Goal: Information Seeking & Learning: Check status

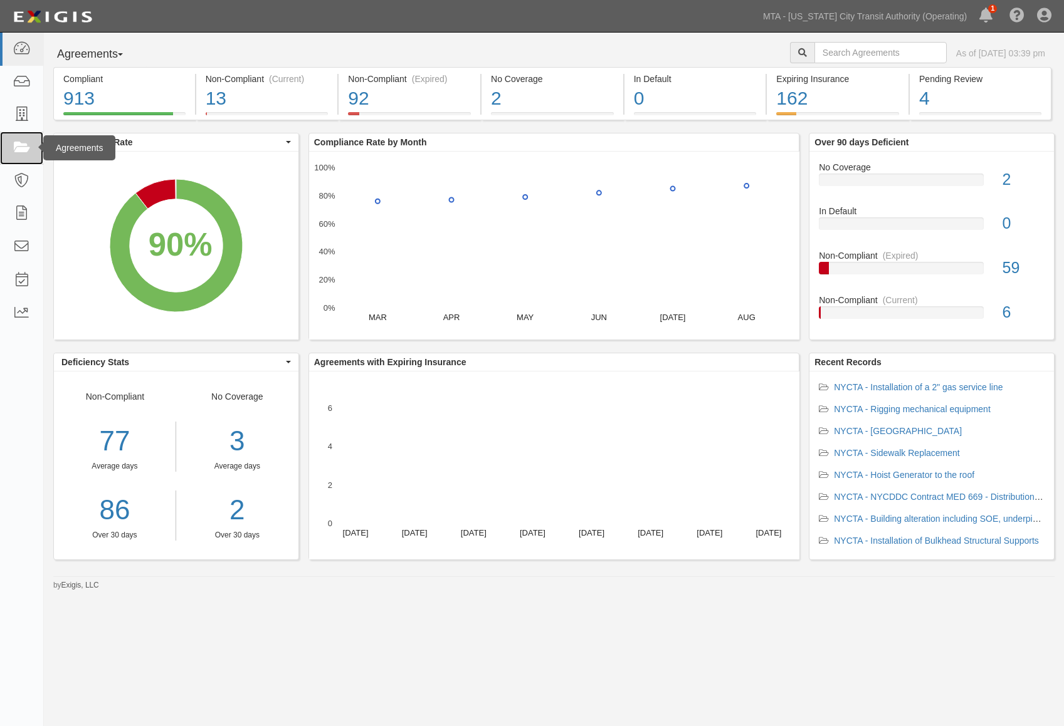
click at [14, 147] on icon at bounding box center [22, 148] width 18 height 14
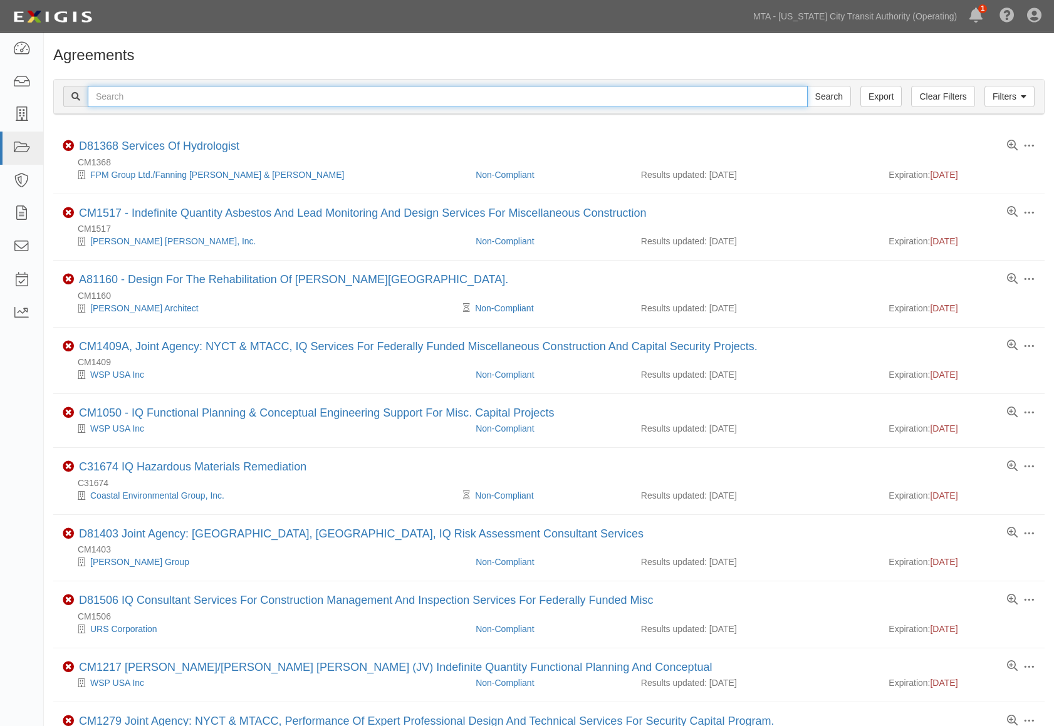
click at [183, 93] on input "text" at bounding box center [448, 96] width 720 height 21
paste input "71908-INS1594"
type input "71908-INS1594"
click at [807, 86] on input "Search" at bounding box center [829, 96] width 44 height 21
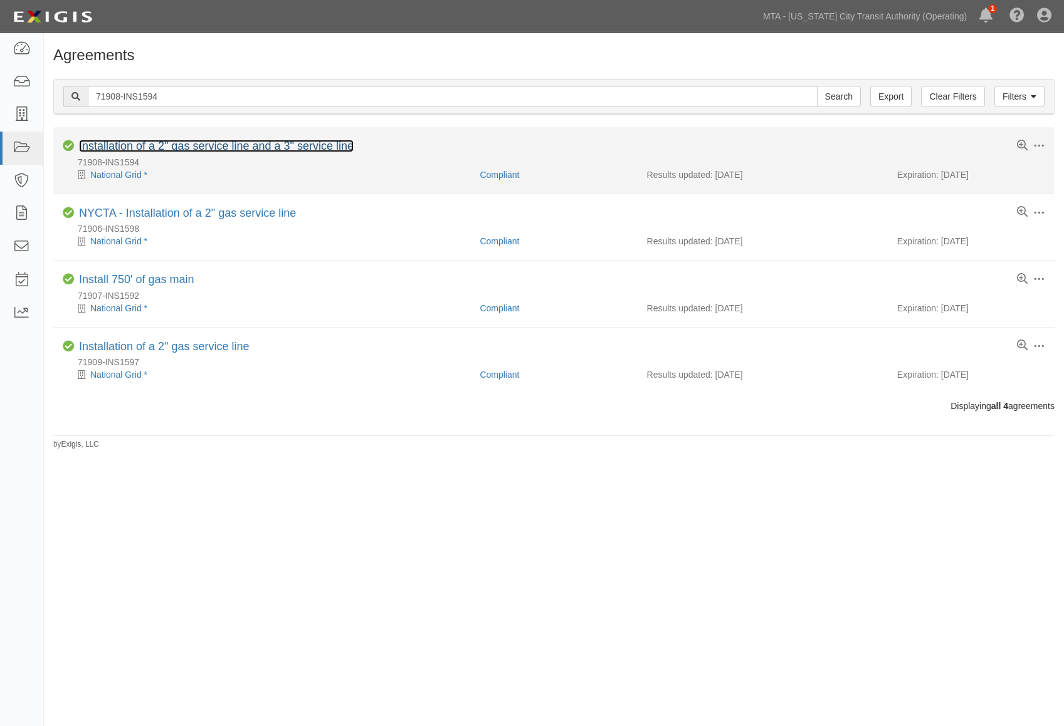
click at [186, 149] on link "Installation of a 2" gas service line and a 3" service line" at bounding box center [216, 146] width 275 height 13
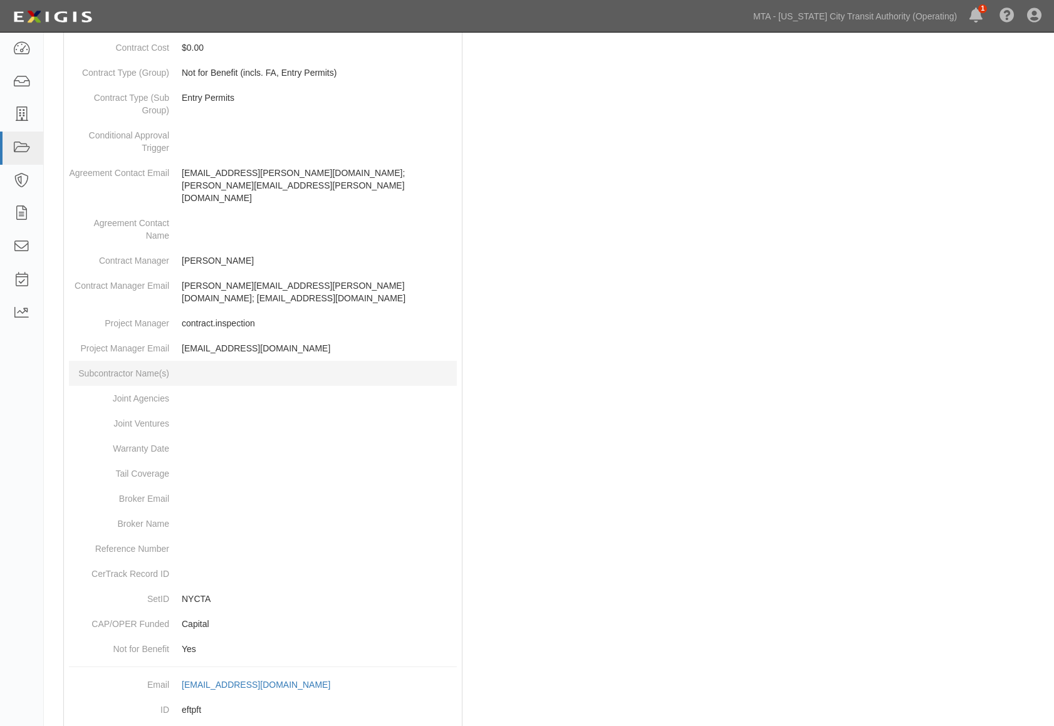
scroll to position [500, 0]
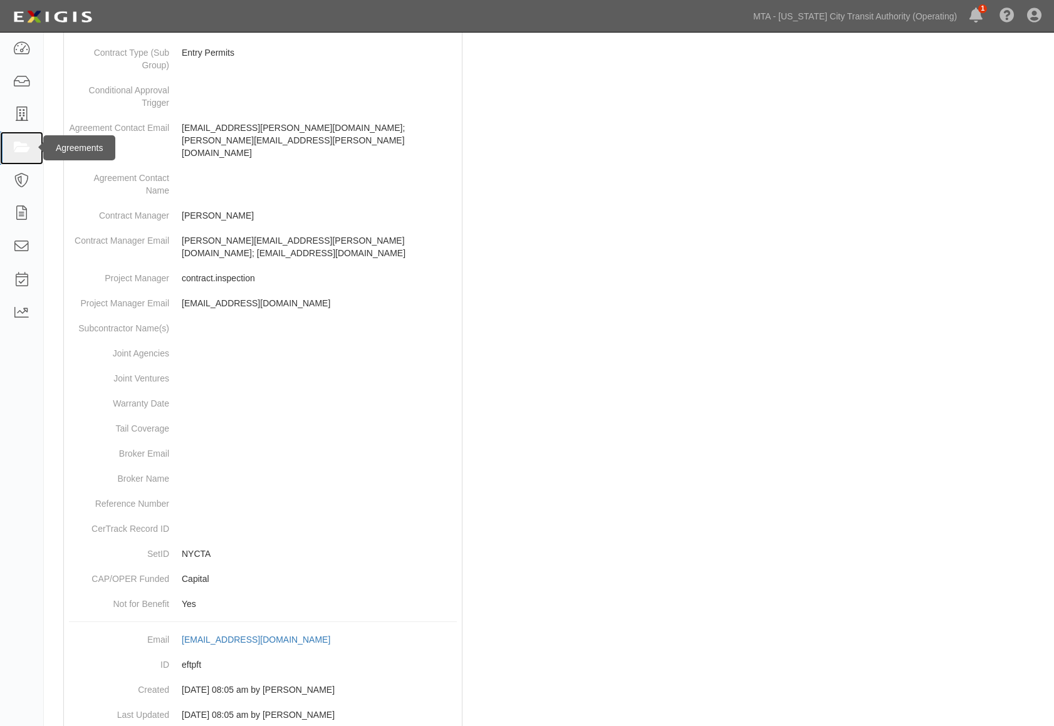
click at [29, 147] on icon at bounding box center [22, 148] width 18 height 14
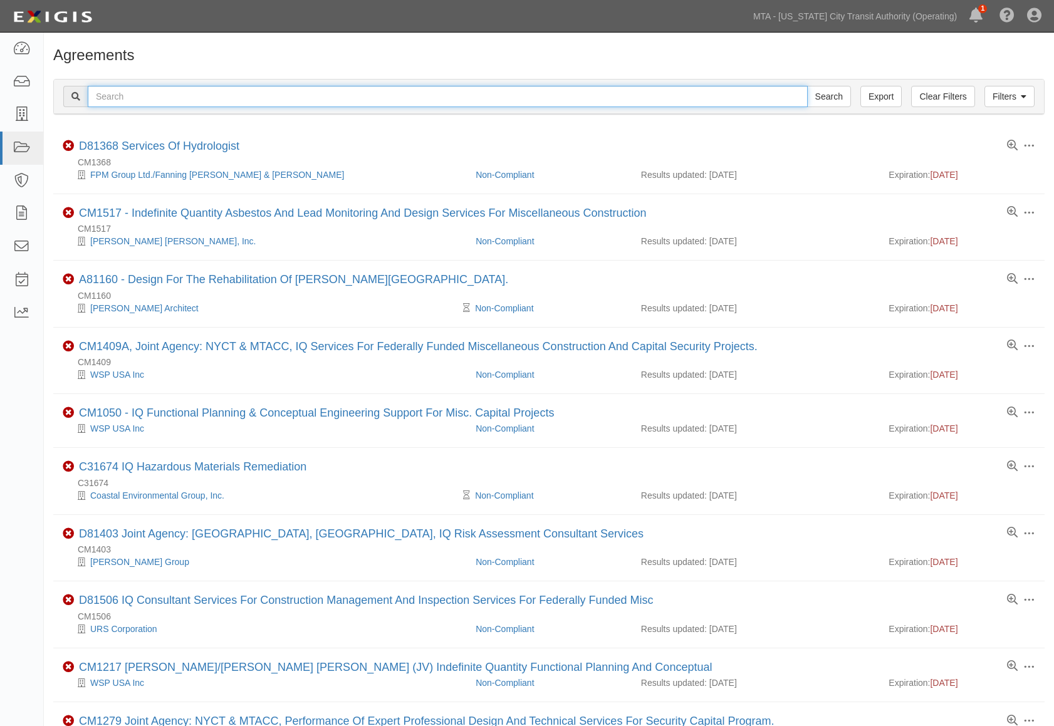
click at [167, 94] on input "text" at bounding box center [448, 96] width 720 height 21
paste input "71909-INS1597"
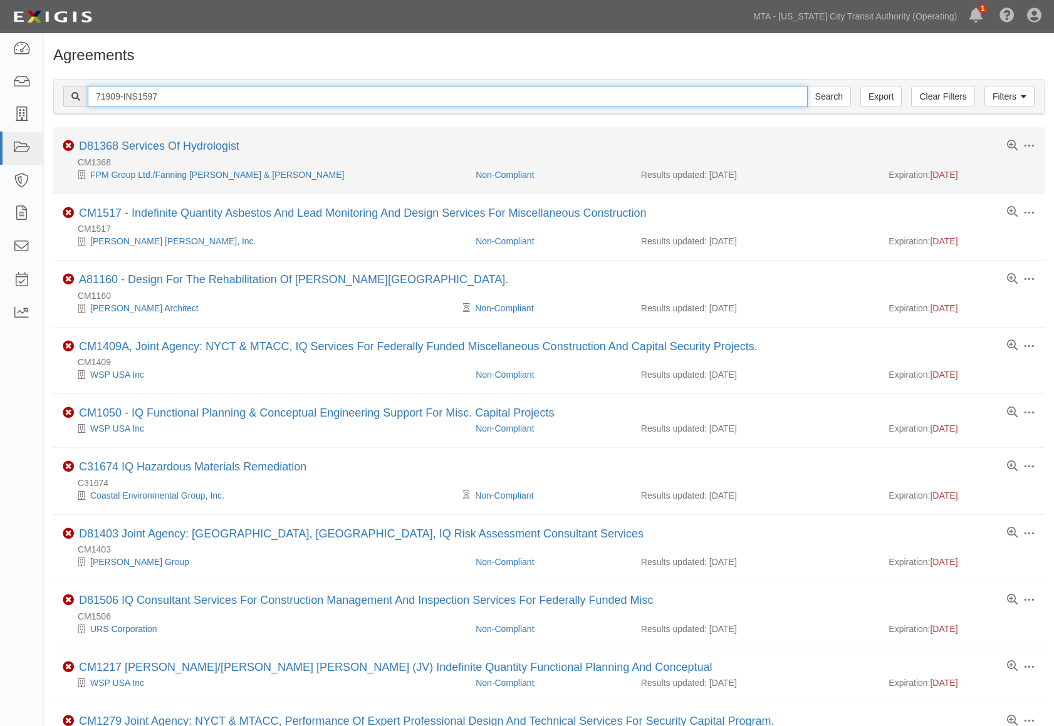
type input "71909-INS1597"
click at [807, 86] on input "Search" at bounding box center [829, 96] width 44 height 21
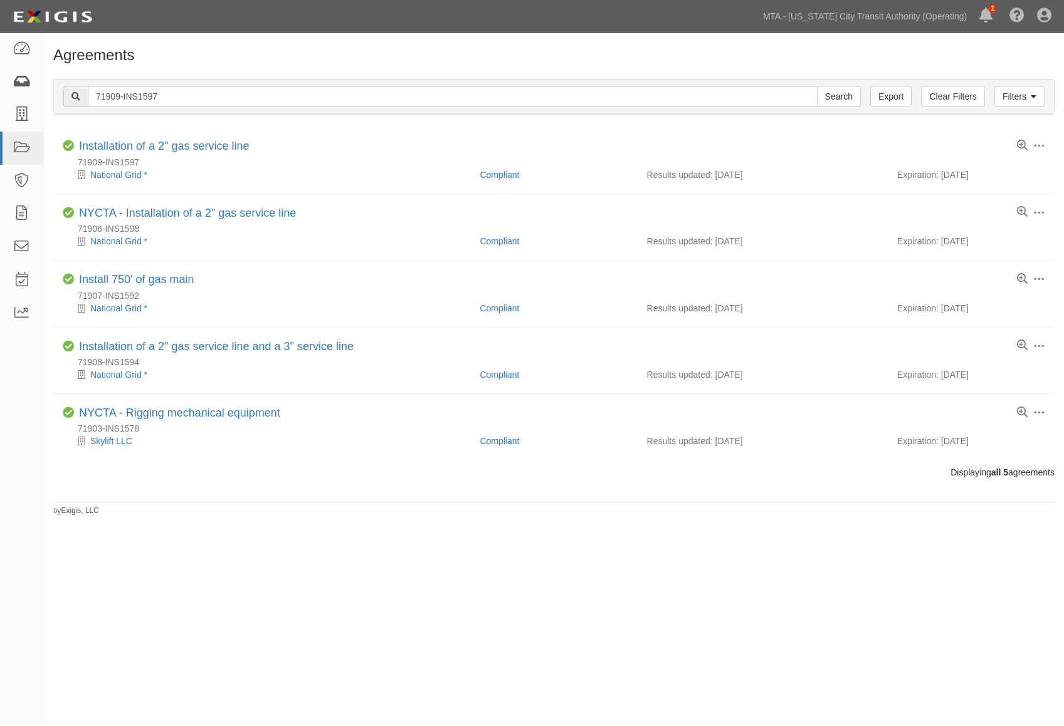
drag, startPoint x: 162, startPoint y: 85, endPoint x: -4, endPoint y: 78, distance: 165.6
click at [0, 78] on html "Toggle navigation Dashboard Inbox Parties Agreements Coverages Documents Messag…" at bounding box center [532, 345] width 1064 height 691
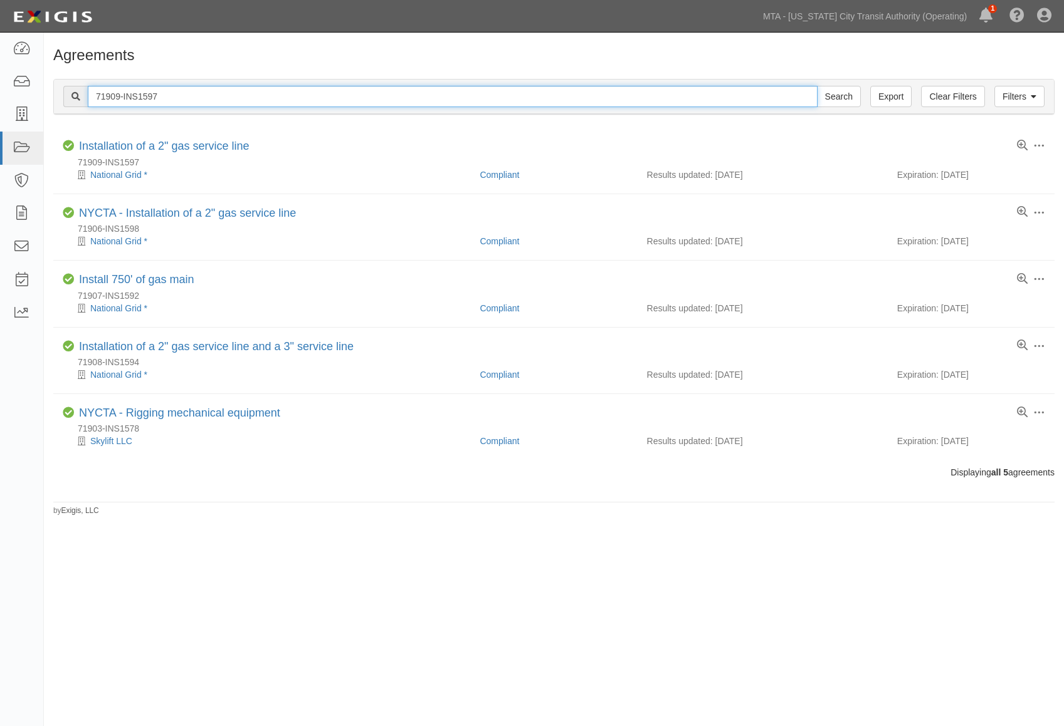
click at [137, 93] on input "71909-INS1597" at bounding box center [453, 96] width 730 height 21
click at [0, 80] on html "Toggle navigation Dashboard Inbox Parties Agreements Coverages Documents Messag…" at bounding box center [532, 345] width 1064 height 691
paste input "16-INS1600"
type input "71916-INS1600"
click at [817, 86] on input "Search" at bounding box center [839, 96] width 44 height 21
